Goal: Transaction & Acquisition: Download file/media

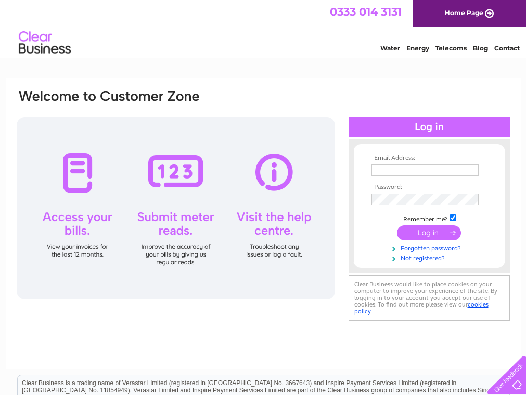
type input "Ctollervey@oceansafety.com"
click at [438, 237] on input "submit" at bounding box center [429, 232] width 64 height 15
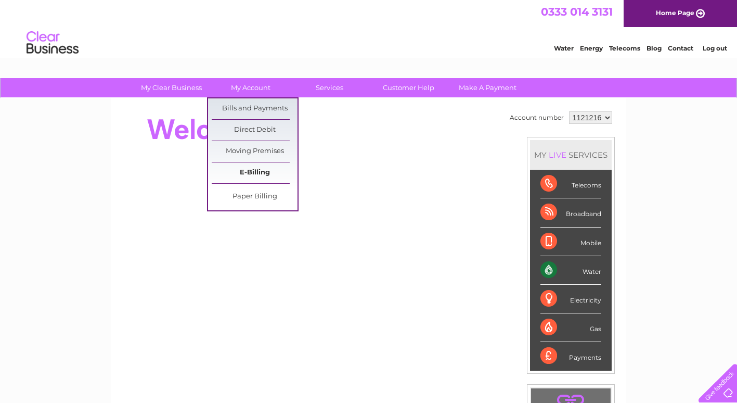
click at [261, 172] on link "E-Billing" at bounding box center [255, 172] width 86 height 21
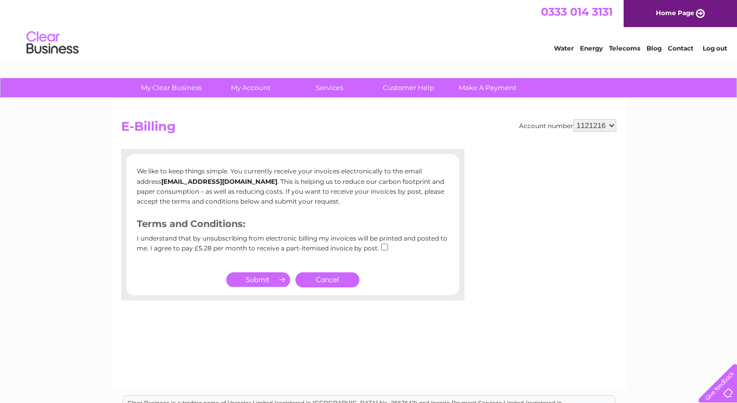
click at [336, 274] on link "Cancel" at bounding box center [328, 279] width 64 height 15
click at [340, 282] on link "Cancel" at bounding box center [328, 279] width 64 height 15
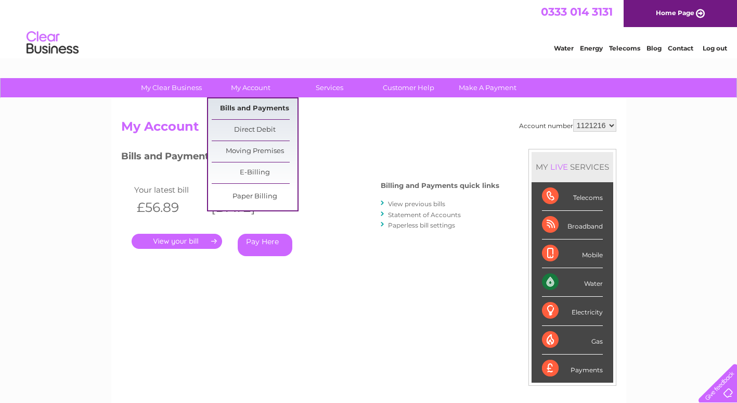
click at [249, 109] on link "Bills and Payments" at bounding box center [255, 108] width 86 height 21
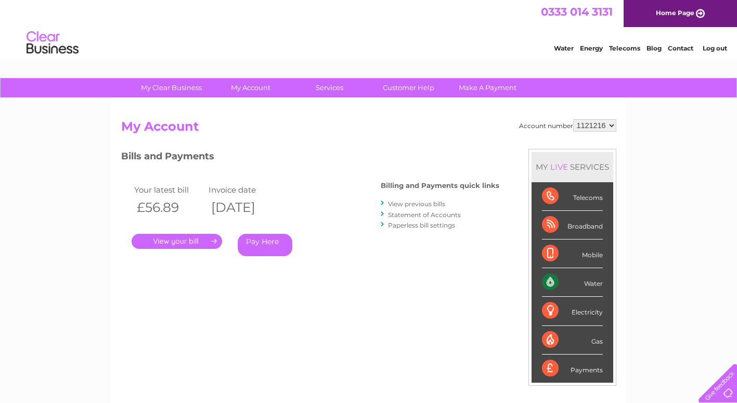
click at [179, 241] on link "." at bounding box center [177, 241] width 91 height 15
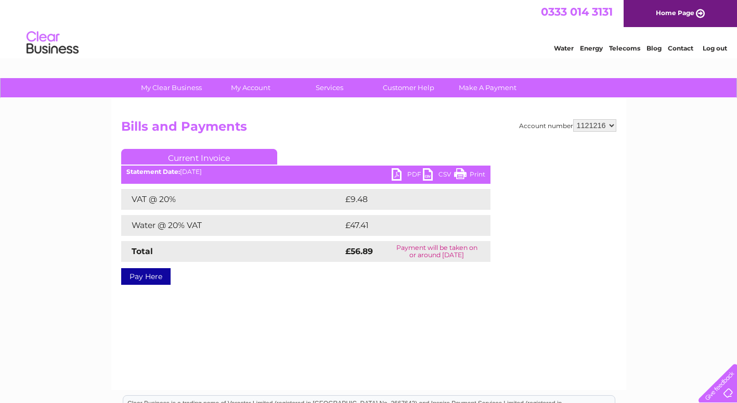
click at [399, 173] on link "PDF" at bounding box center [407, 175] width 31 height 15
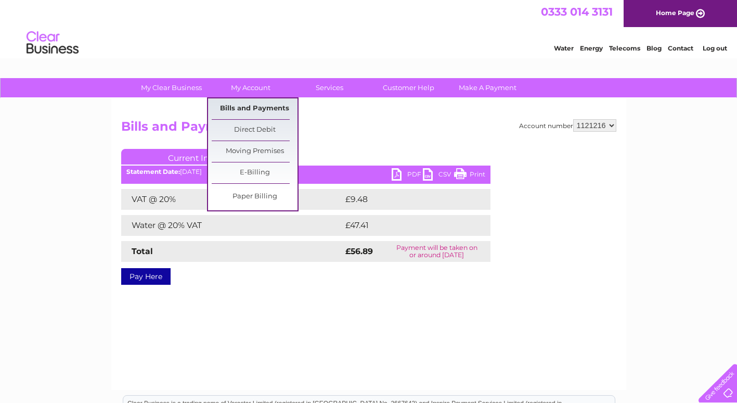
click at [254, 109] on link "Bills and Payments" at bounding box center [255, 108] width 86 height 21
click at [250, 106] on link "Bills and Payments" at bounding box center [255, 108] width 86 height 21
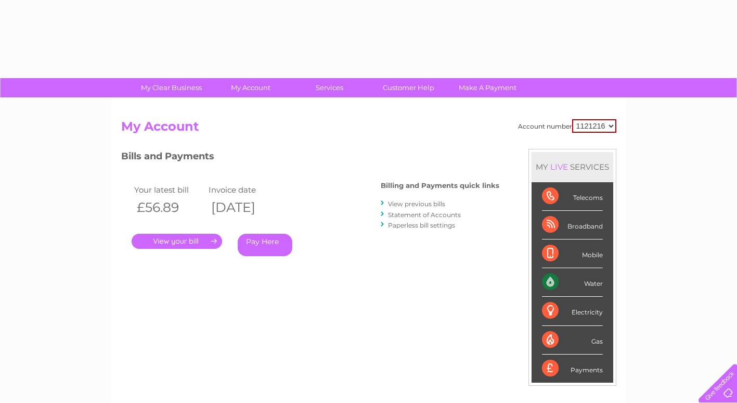
click at [399, 202] on link "View previous bills" at bounding box center [416, 204] width 57 height 8
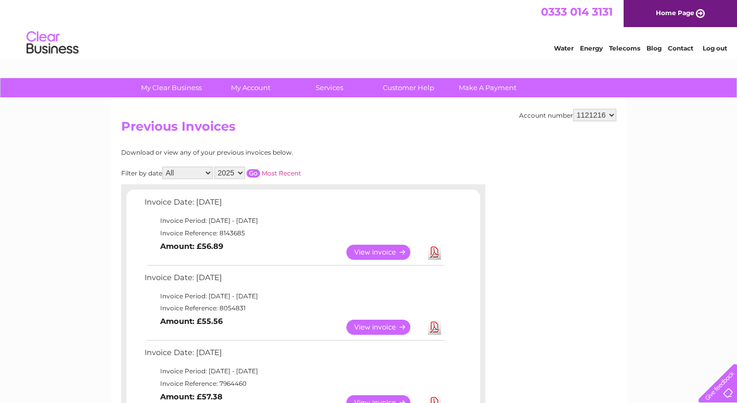
click at [434, 327] on link "Download" at bounding box center [434, 326] width 13 height 15
